Goal: Information Seeking & Learning: Check status

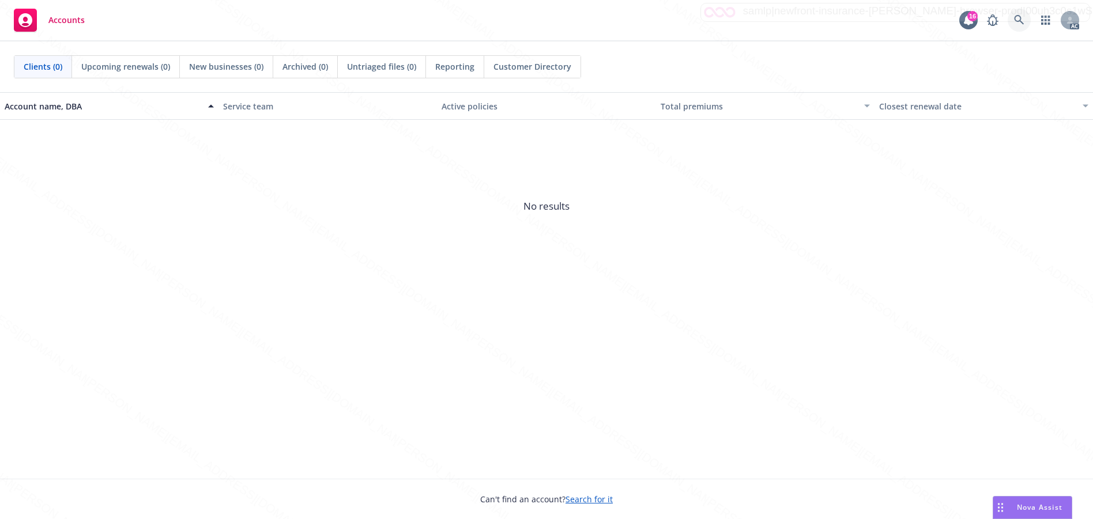
click at [1016, 17] on icon at bounding box center [1019, 20] width 10 height 10
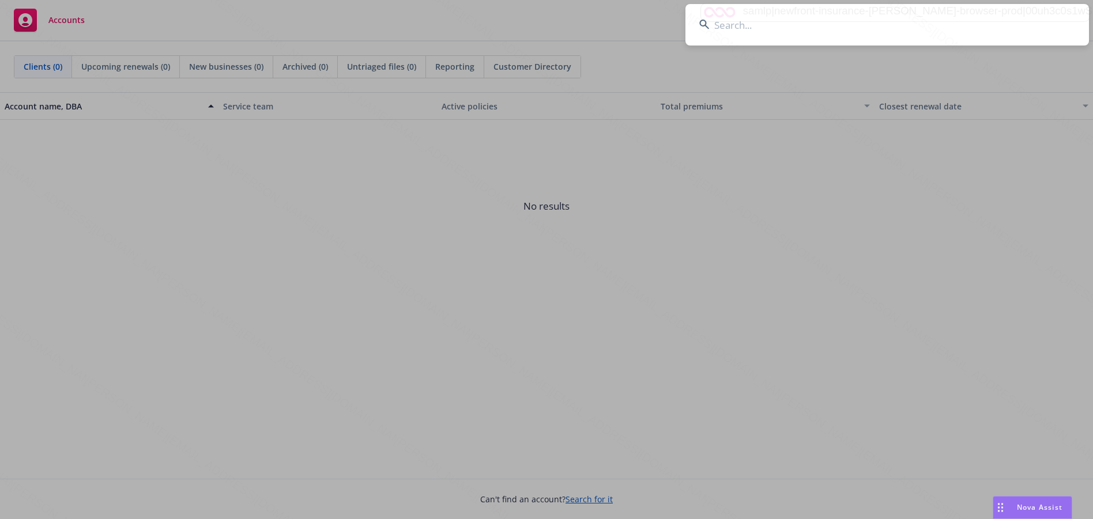
click at [723, 26] on input at bounding box center [886, 24] width 403 height 41
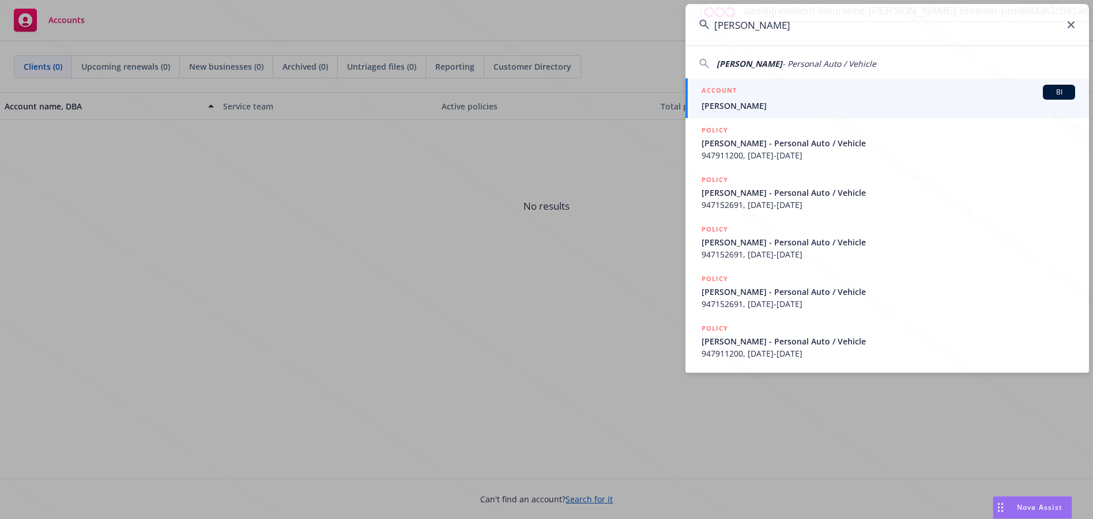
type input "[PERSON_NAME]"
click at [737, 105] on span "[PERSON_NAME]" at bounding box center [887, 106] width 373 height 12
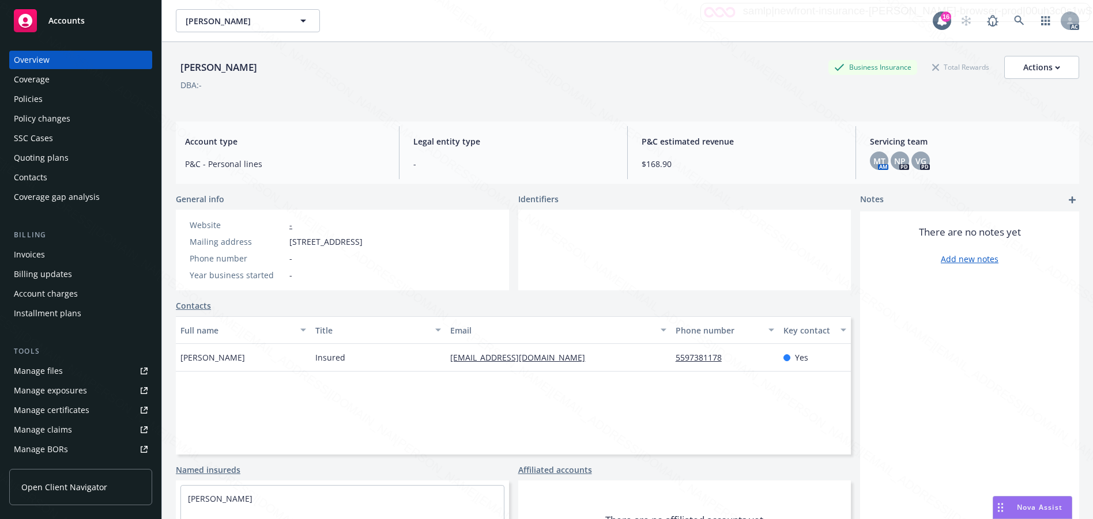
click at [24, 99] on div "Policies" at bounding box center [28, 99] width 29 height 18
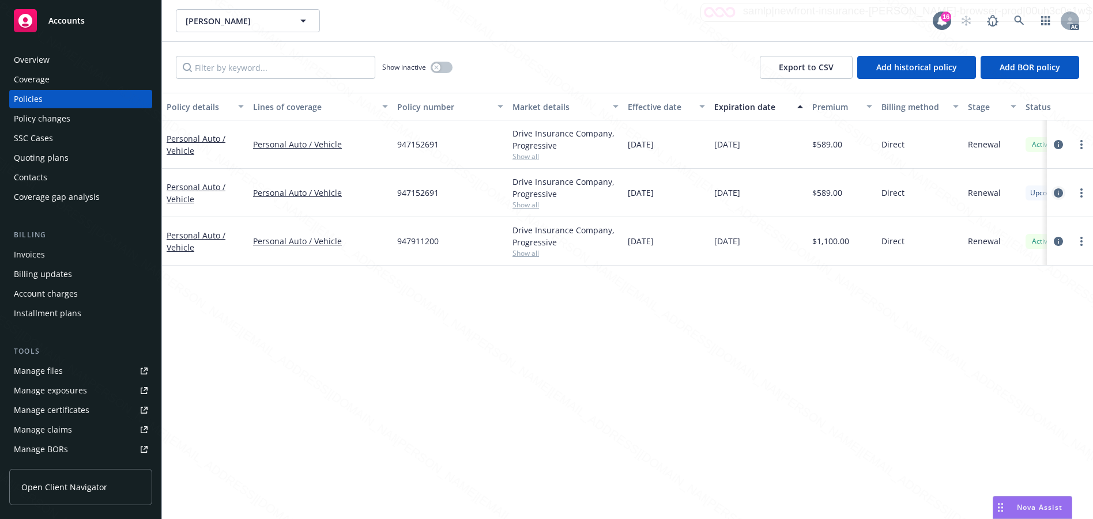
click at [1058, 193] on icon "circleInformation" at bounding box center [1058, 192] width 9 height 9
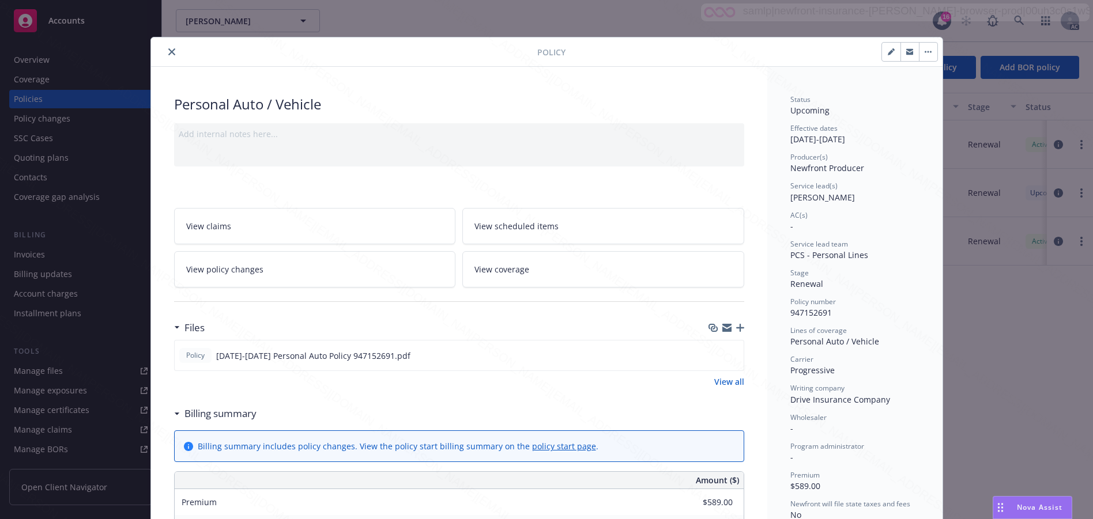
click at [897, 342] on div "Personal Auto / Vehicle" at bounding box center [854, 341] width 129 height 12
click at [884, 450] on div "Program administrator" at bounding box center [854, 446] width 129 height 10
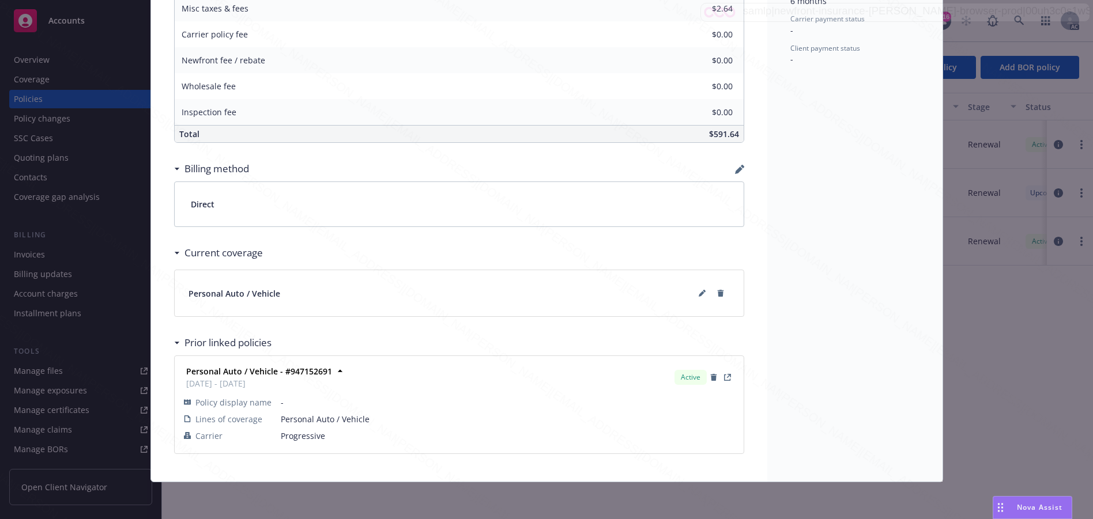
scroll to position [284, 0]
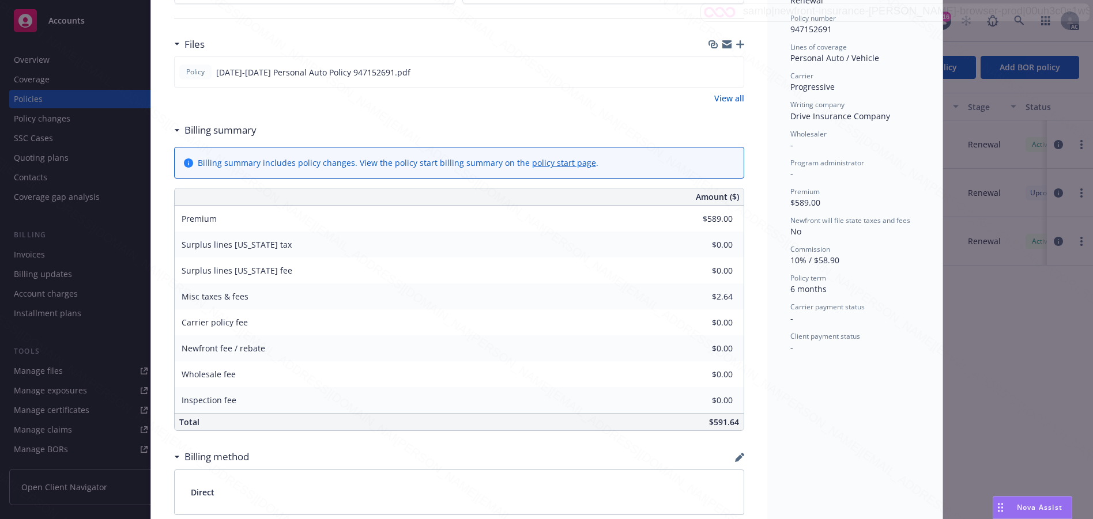
click at [852, 388] on div "Status Upcoming Effective dates 09/12/2025 - 03/12/2026 Producer(s) Newfront Pr…" at bounding box center [854, 276] width 175 height 987
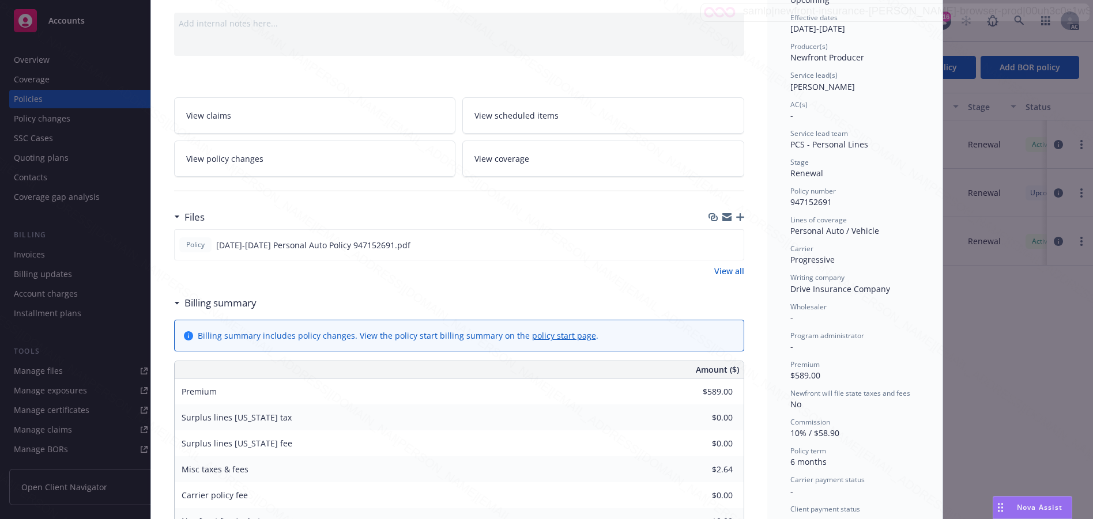
scroll to position [0, 0]
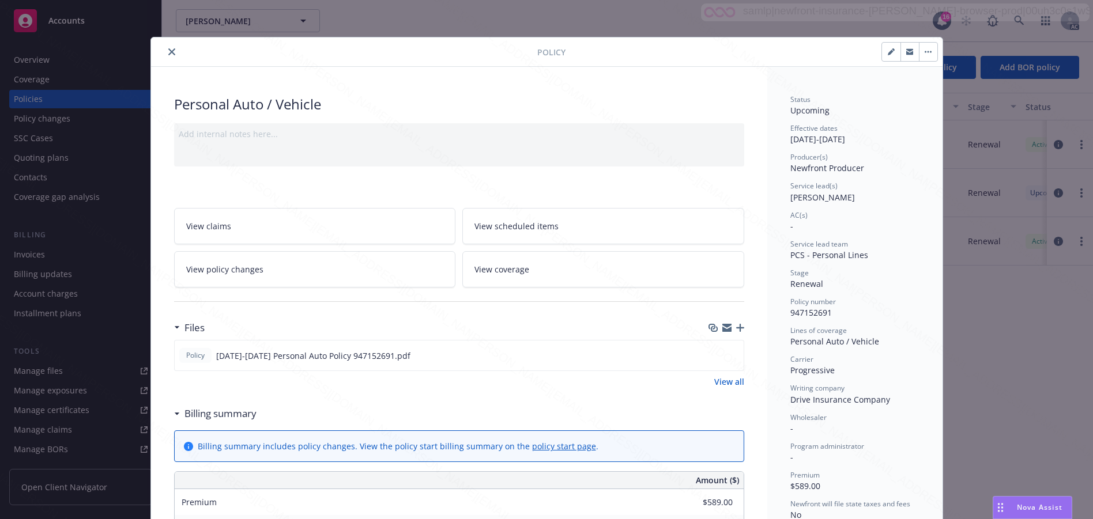
click at [503, 227] on span "View scheduled items" at bounding box center [516, 226] width 84 height 12
click at [308, 27] on div "Policy Personal Auto / Vehicle Add internal notes here... View claims View sche…" at bounding box center [546, 259] width 1093 height 519
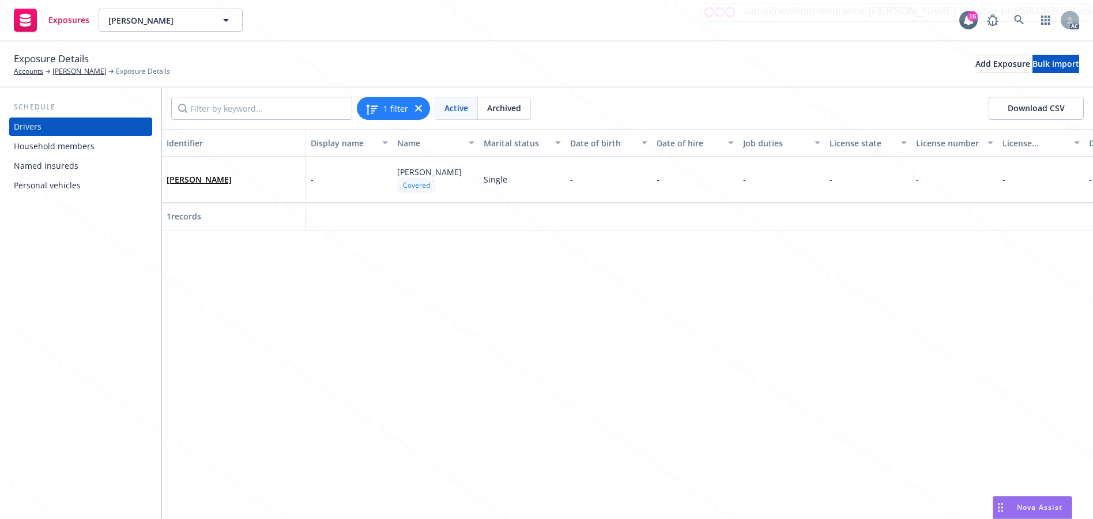
click at [47, 189] on div "Personal vehicles" at bounding box center [47, 185] width 67 height 18
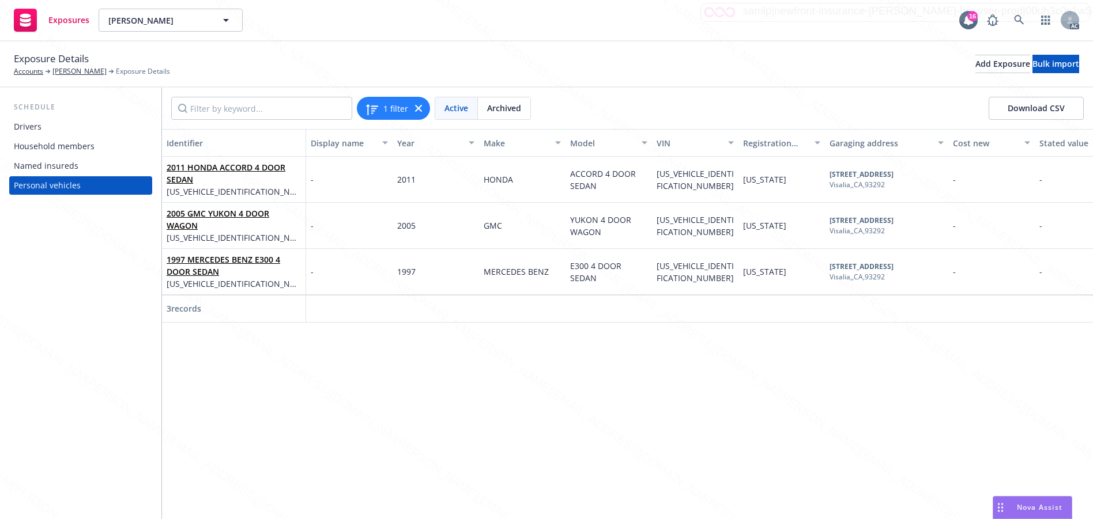
click at [583, 24] on div "Exposures [PERSON_NAME] [PERSON_NAME] 16 AC" at bounding box center [546, 20] width 1093 height 41
click at [197, 169] on link "2011 HONDA ACCORD 4 DOOR SEDAN" at bounding box center [226, 173] width 119 height 23
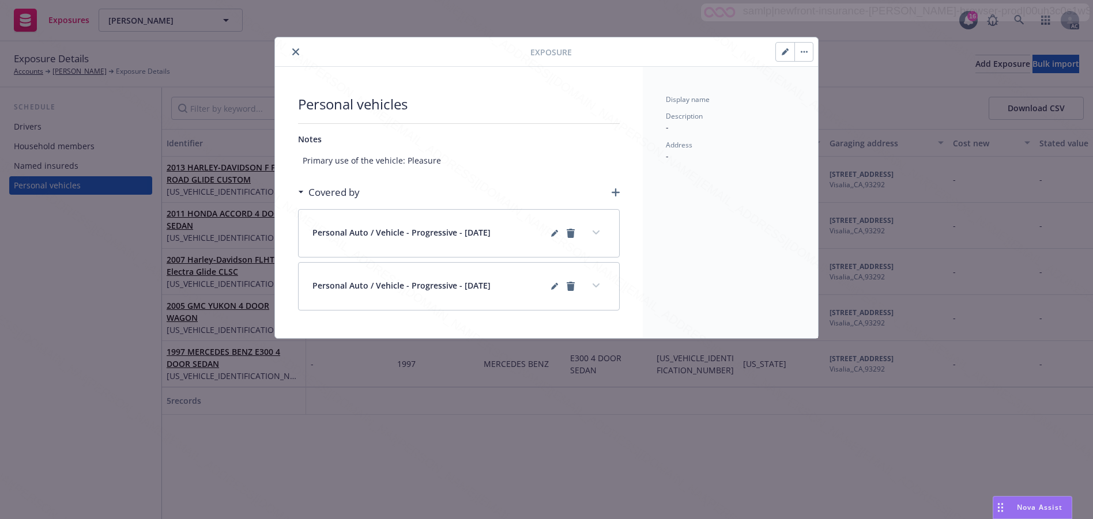
click at [298, 50] on icon "close" at bounding box center [295, 51] width 7 height 7
